Goal: Information Seeking & Learning: Check status

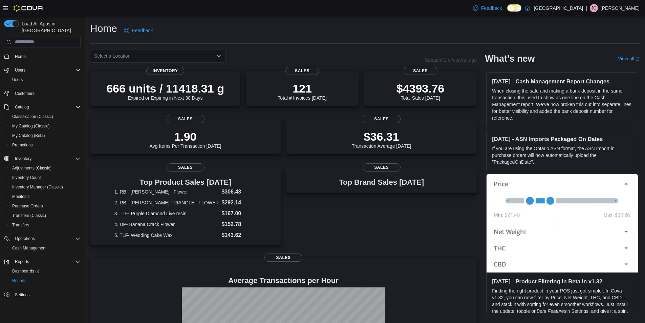
click at [220, 56] on icon "Open list of options" at bounding box center [219, 56] width 4 height 2
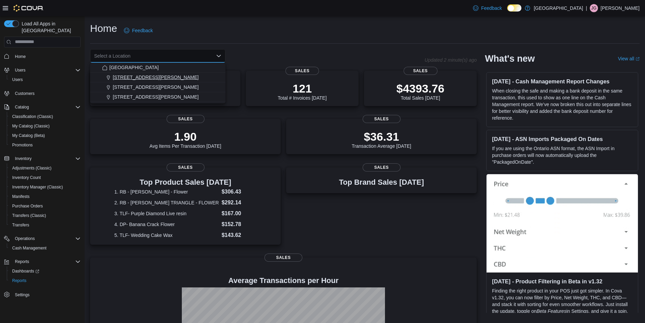
click at [151, 81] on button "[STREET_ADDRESS][PERSON_NAME]" at bounding box center [157, 77] width 135 height 10
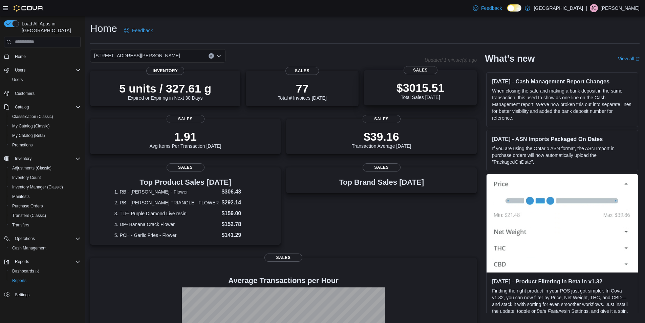
click at [441, 97] on div "$3015.51 Total Sales [DATE]" at bounding box center [421, 90] width 48 height 19
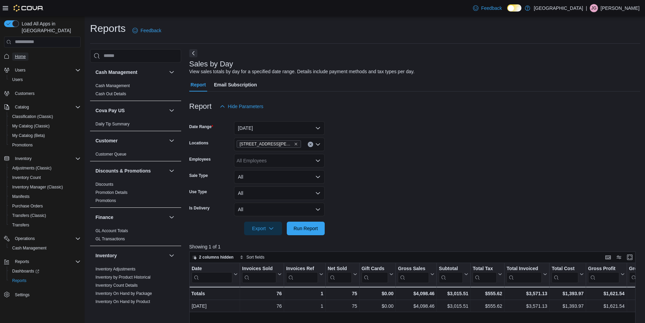
click at [23, 54] on span "Home" at bounding box center [20, 56] width 11 height 5
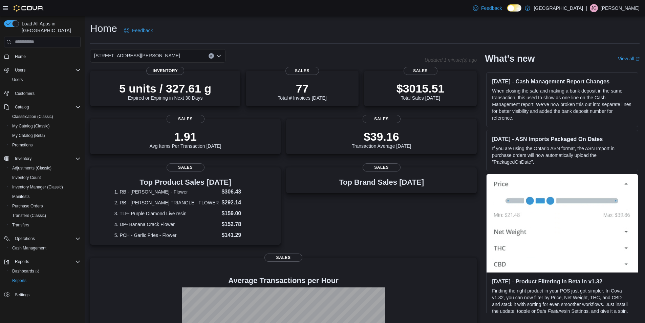
click at [210, 55] on icon "Clear input" at bounding box center [211, 56] width 3 height 3
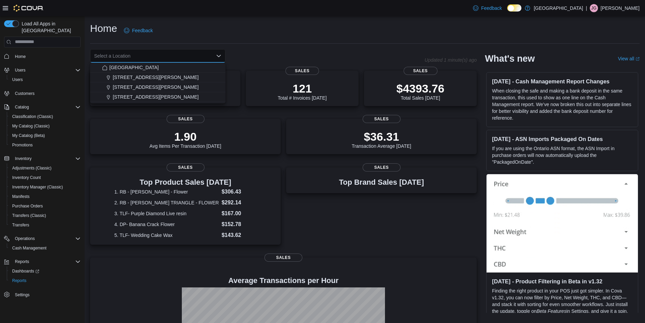
click at [396, 34] on div "Home Feedback" at bounding box center [365, 31] width 550 height 18
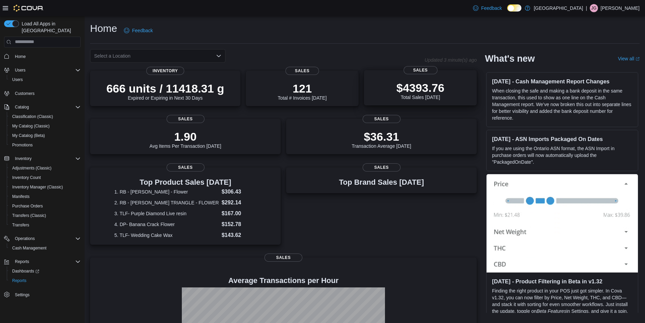
click at [422, 96] on div "$4393.76 Total Sales Today" at bounding box center [421, 90] width 48 height 19
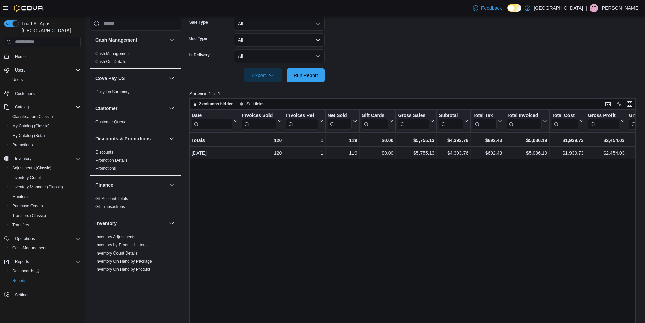
scroll to position [23, 0]
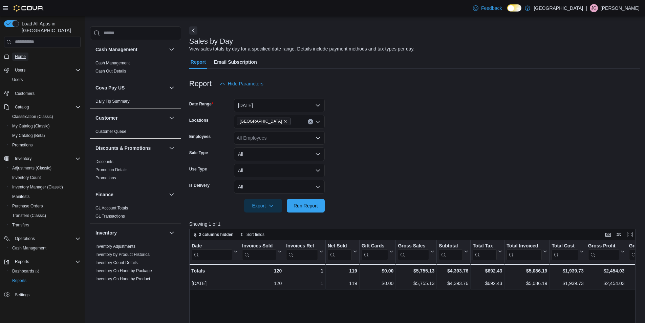
click at [20, 54] on span "Home" at bounding box center [20, 56] width 11 height 5
